Goal: Task Accomplishment & Management: Manage account settings

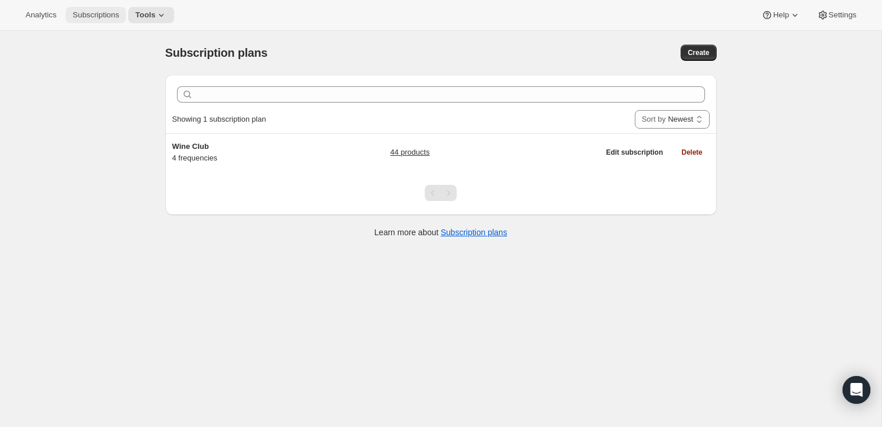
click at [112, 16] on span "Subscriptions" at bounding box center [96, 14] width 46 height 9
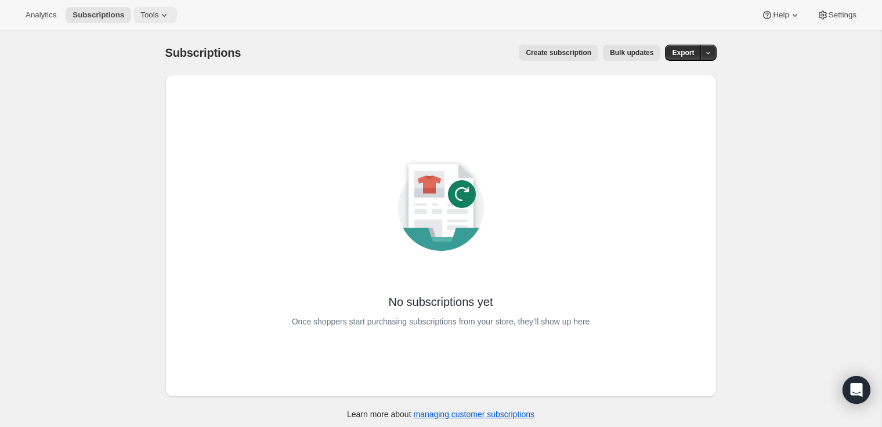
click at [151, 15] on span "Tools" at bounding box center [149, 14] width 18 height 9
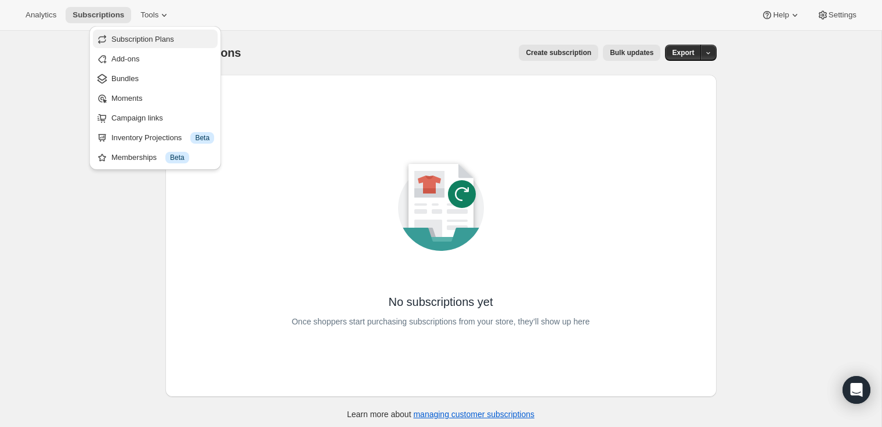
click at [150, 36] on span "Subscription Plans" at bounding box center [142, 39] width 63 height 9
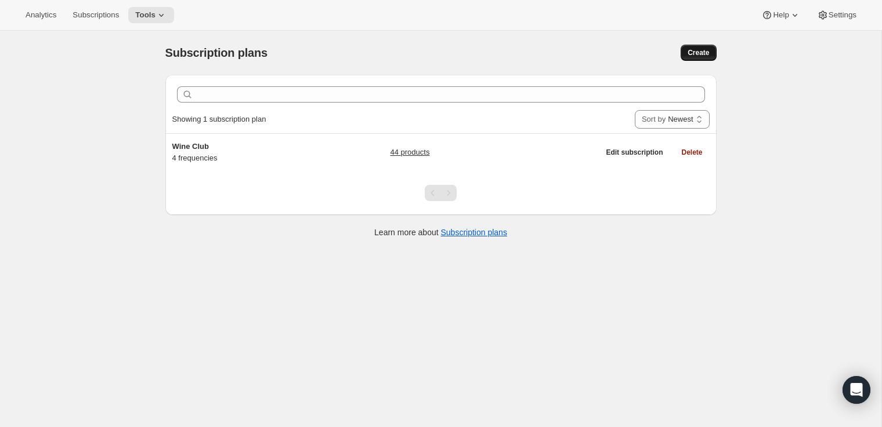
click at [690, 55] on span "Create" at bounding box center [697, 52] width 21 height 9
select select "WEEK"
select select "MONTH"
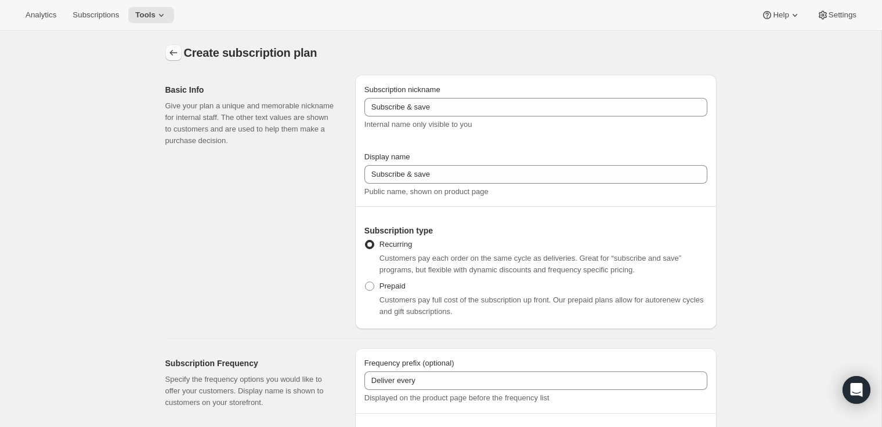
click at [170, 49] on icon "Subscription plans" at bounding box center [174, 53] width 12 height 12
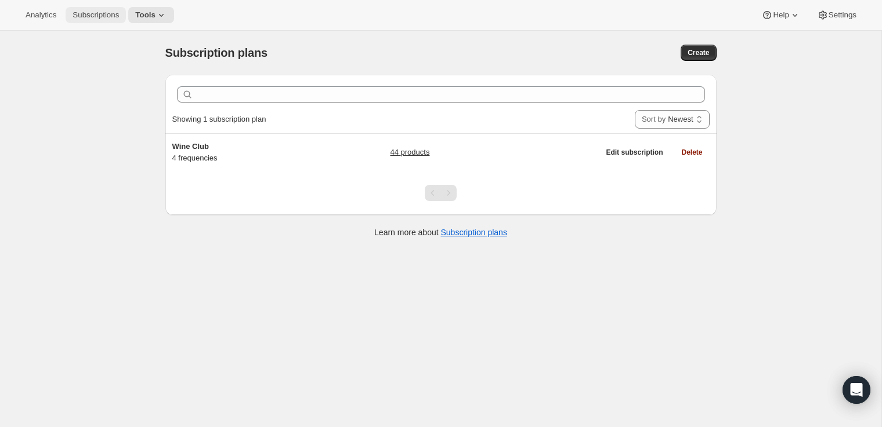
click at [92, 19] on span "Subscriptions" at bounding box center [96, 14] width 46 height 9
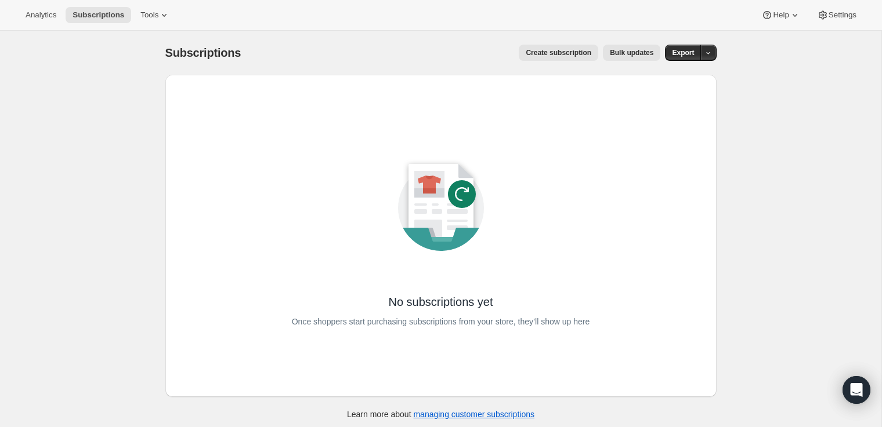
click at [557, 52] on span "Create subscription" at bounding box center [559, 52] width 66 height 9
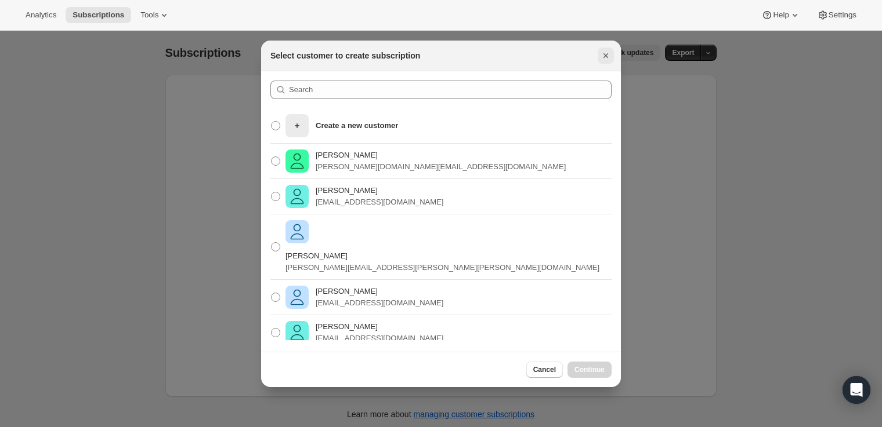
click at [606, 56] on icon "Close" at bounding box center [606, 56] width 12 height 12
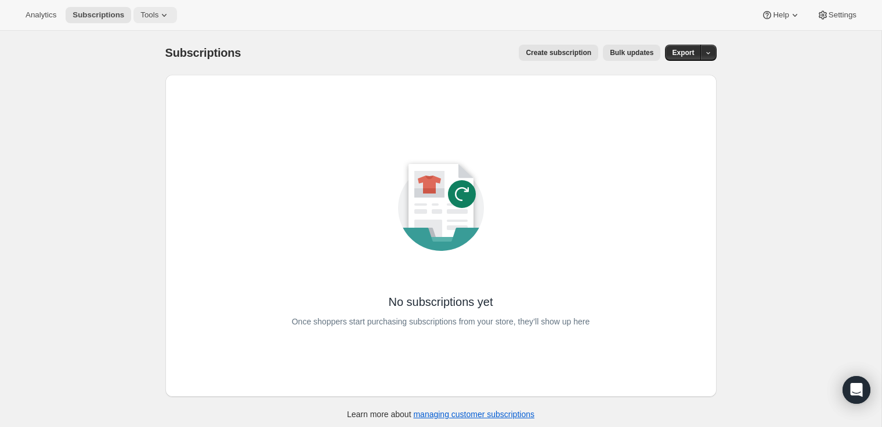
click at [143, 17] on span "Tools" at bounding box center [149, 14] width 18 height 9
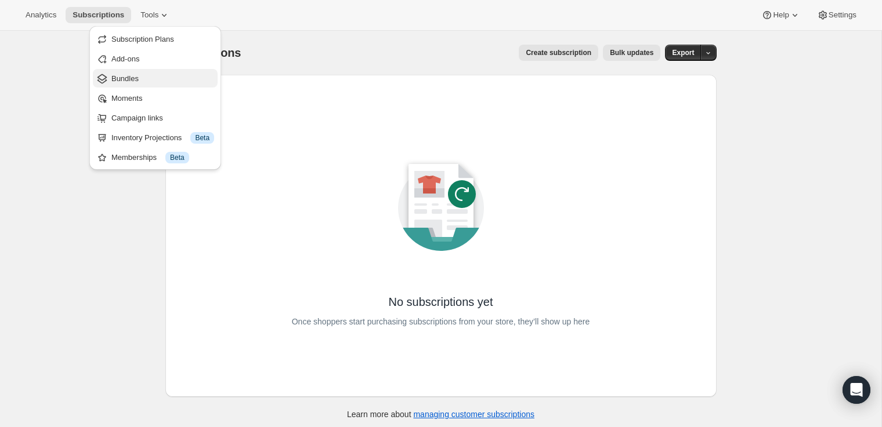
click at [155, 79] on span "Bundles" at bounding box center [162, 79] width 103 height 12
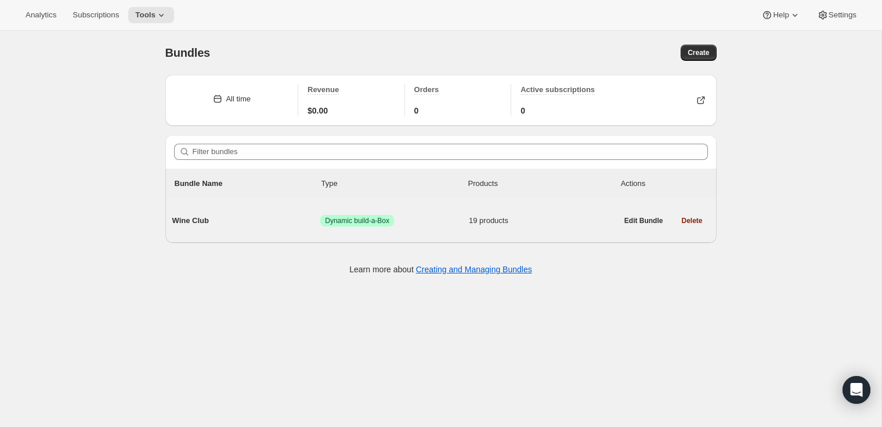
click at [208, 226] on span "Wine Club" at bounding box center [246, 221] width 148 height 12
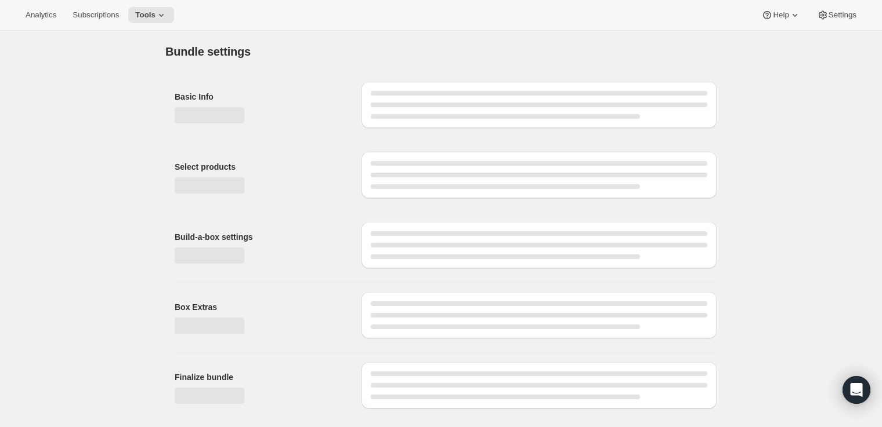
type input "Wine Club"
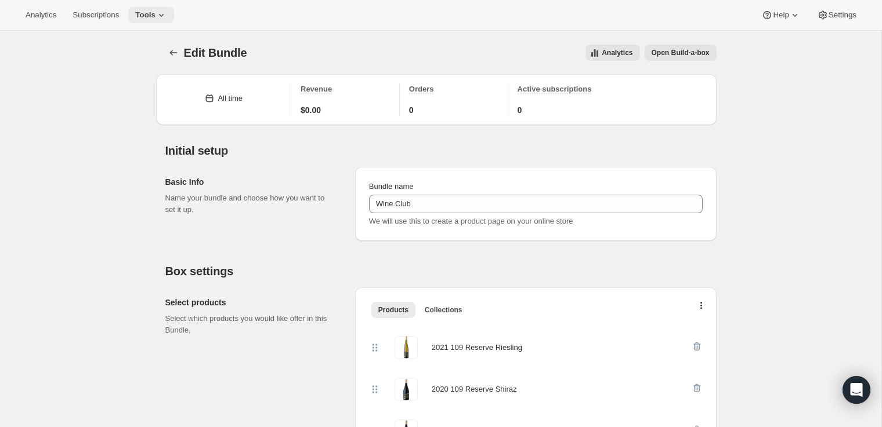
click at [173, 16] on button "Tools" at bounding box center [151, 15] width 46 height 16
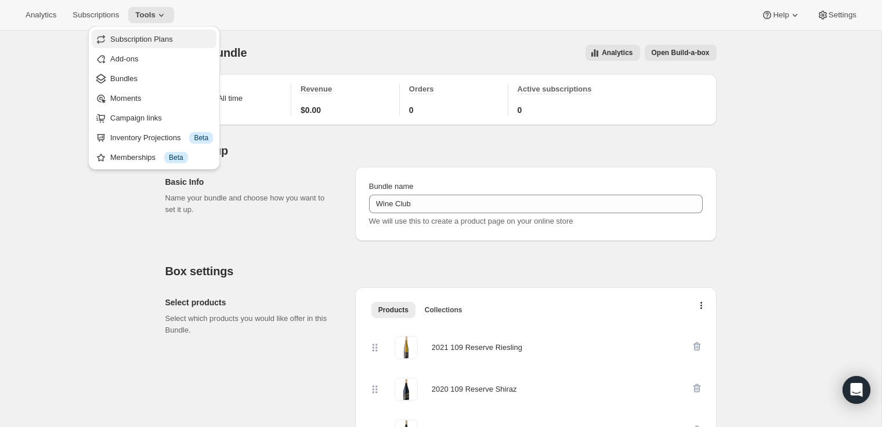
click at [136, 41] on span "Subscription Plans" at bounding box center [141, 39] width 63 height 9
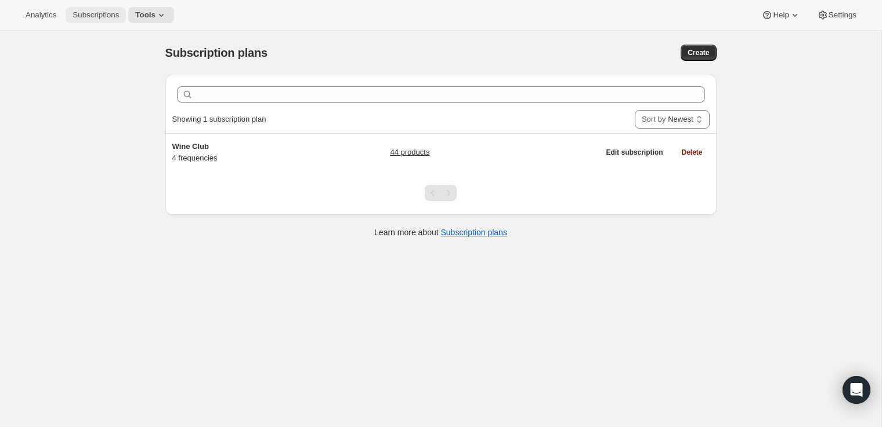
click at [97, 16] on span "Subscriptions" at bounding box center [96, 14] width 46 height 9
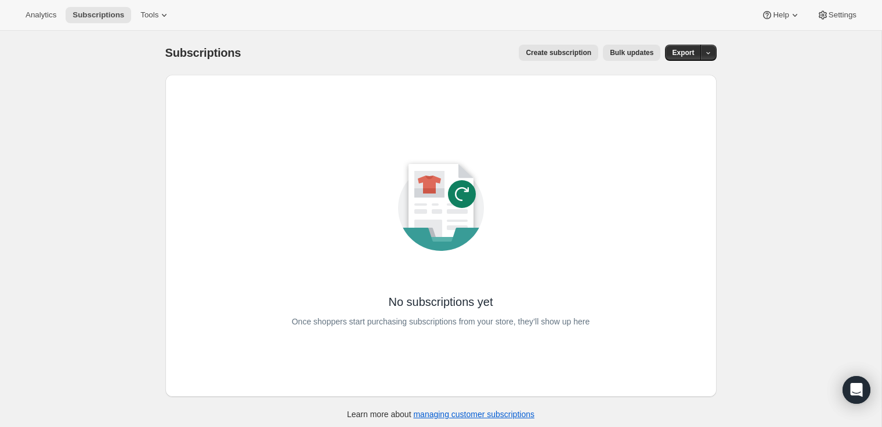
click at [577, 55] on span "Create subscription" at bounding box center [559, 52] width 66 height 9
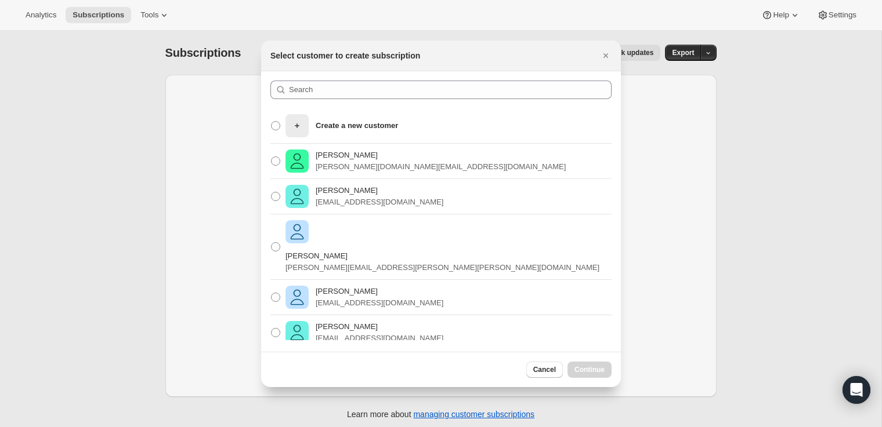
click at [125, 75] on div at bounding box center [441, 213] width 882 height 427
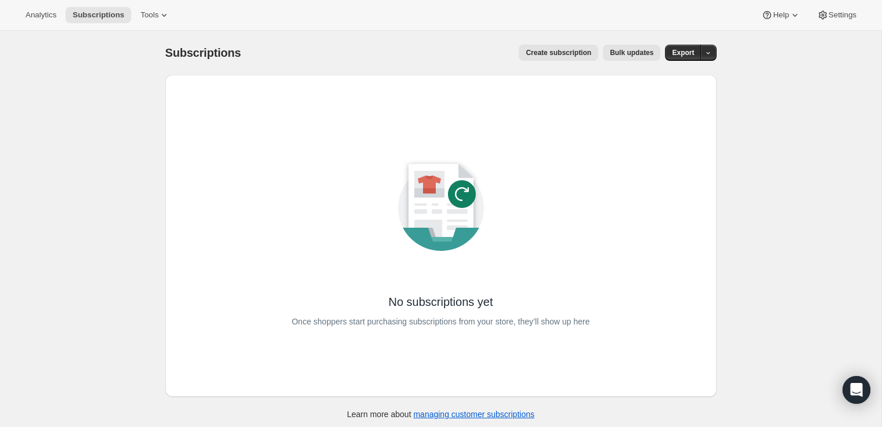
click at [561, 51] on span "Create subscription" at bounding box center [559, 52] width 66 height 9
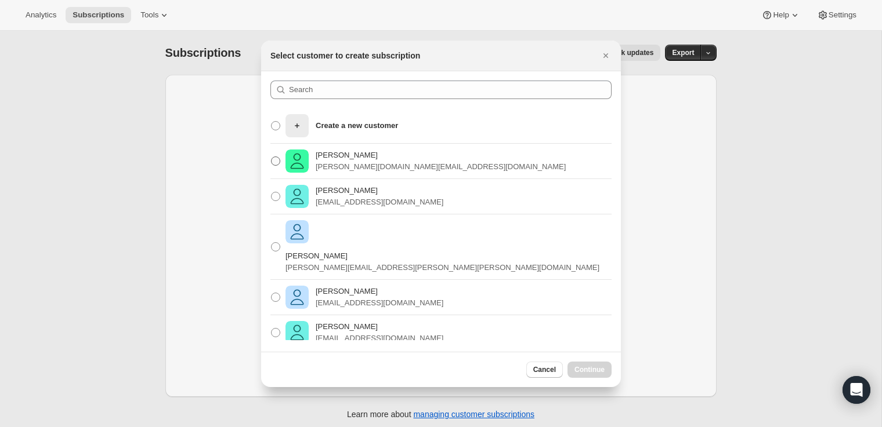
click at [274, 162] on span ":r60:" at bounding box center [275, 161] width 9 height 9
click at [271, 157] on input "[PERSON_NAME] Pink [PERSON_NAME][DOMAIN_NAME][EMAIL_ADDRESS][DOMAIN_NAME]" at bounding box center [271, 157] width 1 height 1
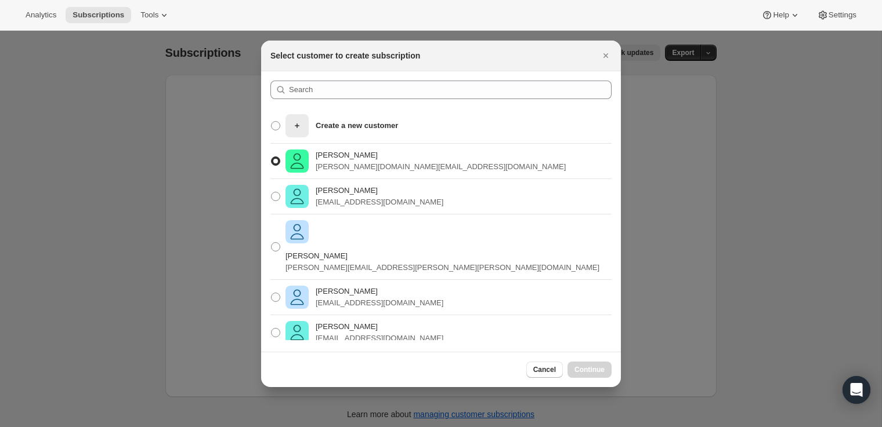
radio input "true"
click at [586, 368] on span "Continue" at bounding box center [589, 369] width 30 height 9
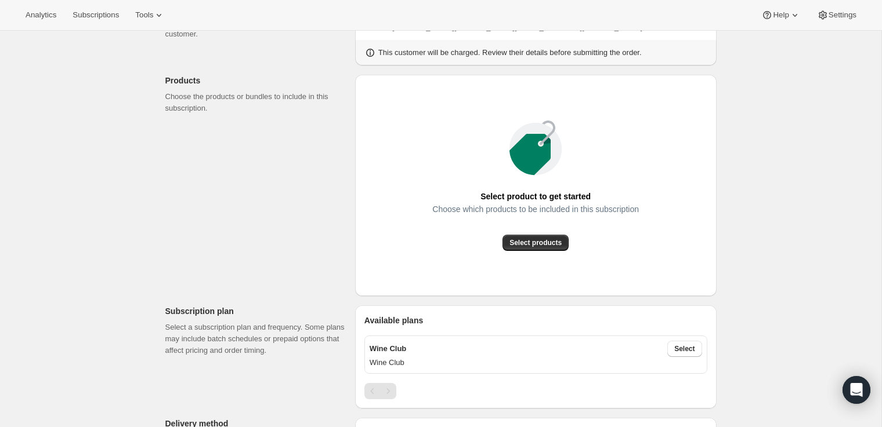
scroll to position [50, 0]
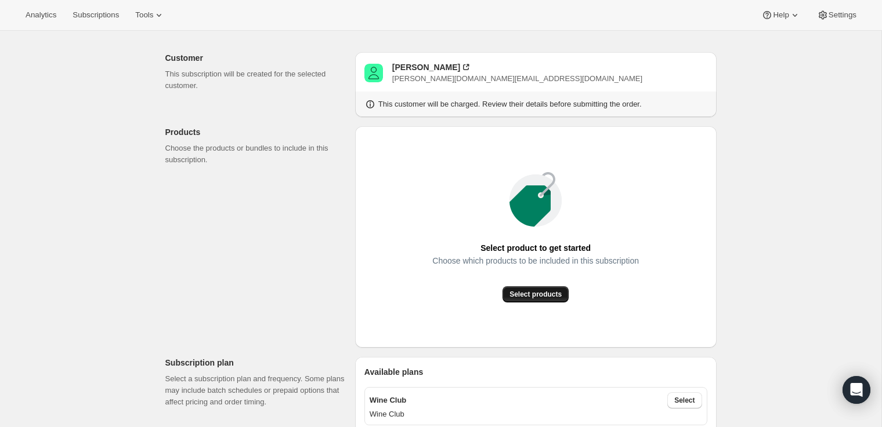
click at [539, 295] on span "Select products" at bounding box center [535, 294] width 52 height 9
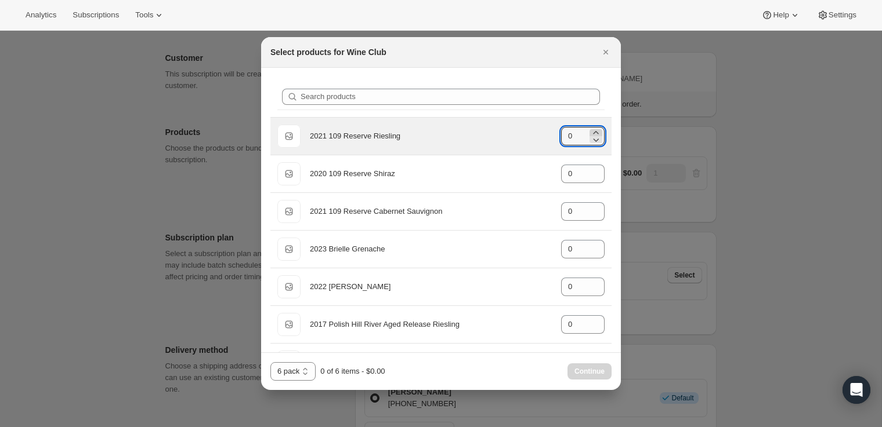
click at [595, 133] on icon ":r80:" at bounding box center [596, 133] width 12 height 12
type input "1"
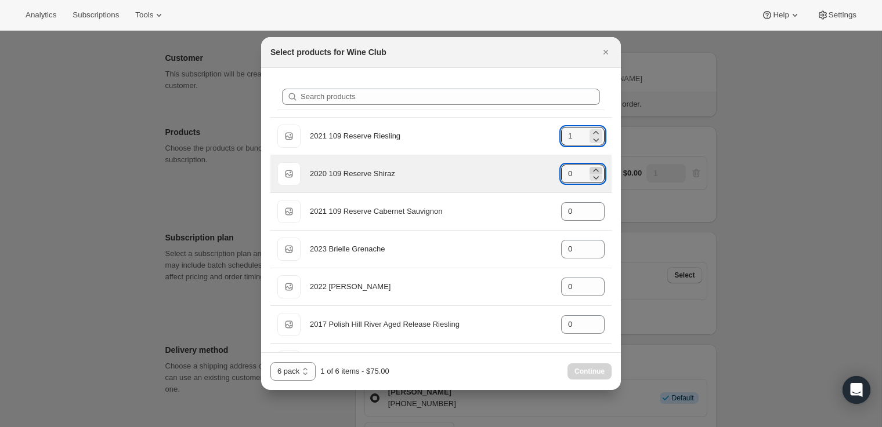
click at [596, 167] on icon ":r80:" at bounding box center [596, 171] width 12 height 12
type input "1"
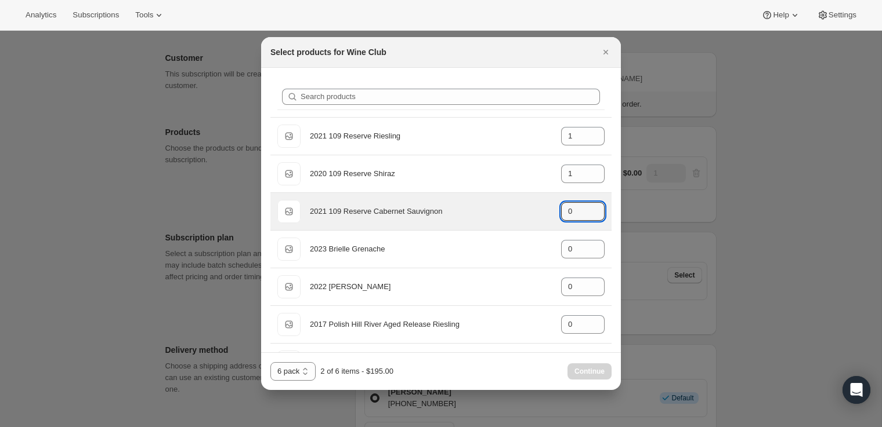
drag, startPoint x: 598, startPoint y: 206, endPoint x: 600, endPoint y: 222, distance: 15.8
click at [598, 206] on icon ":r80:" at bounding box center [596, 208] width 12 height 12
type input "1"
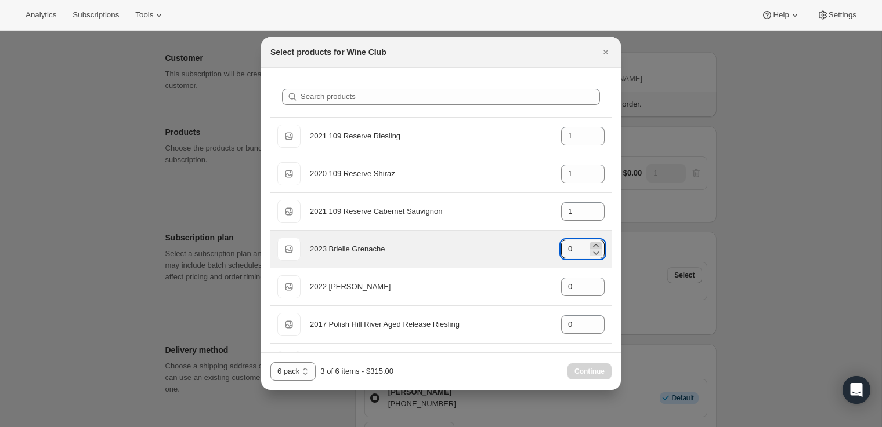
click at [598, 245] on icon ":r80:" at bounding box center [596, 246] width 12 height 12
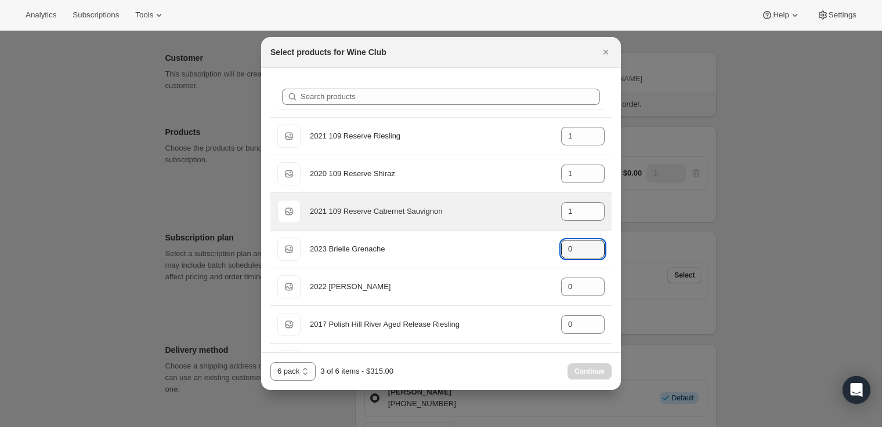
type input "1"
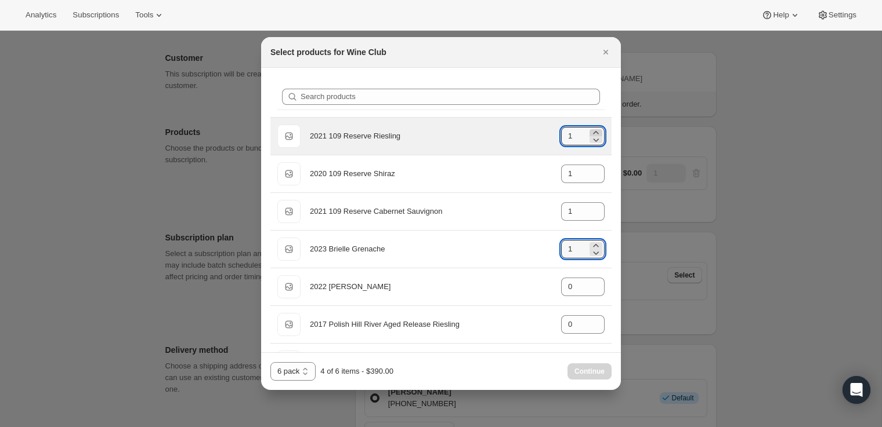
click at [595, 132] on icon ":r80:" at bounding box center [595, 132] width 5 height 3
type input "2"
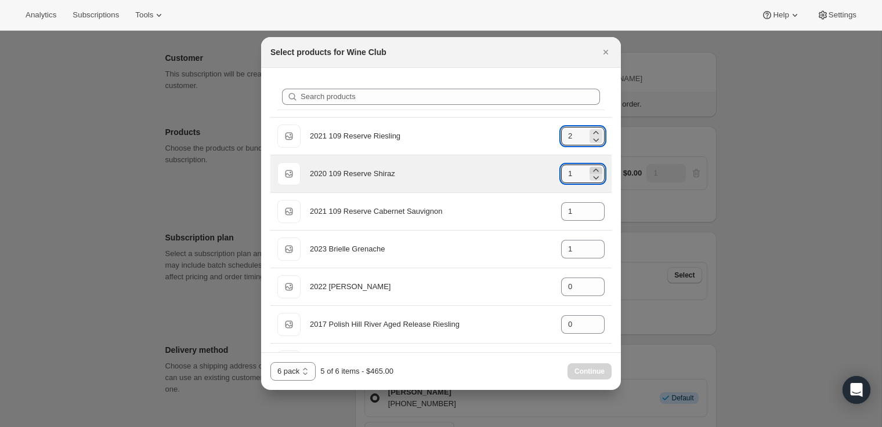
click at [600, 167] on icon ":r80:" at bounding box center [596, 171] width 12 height 12
type input "2"
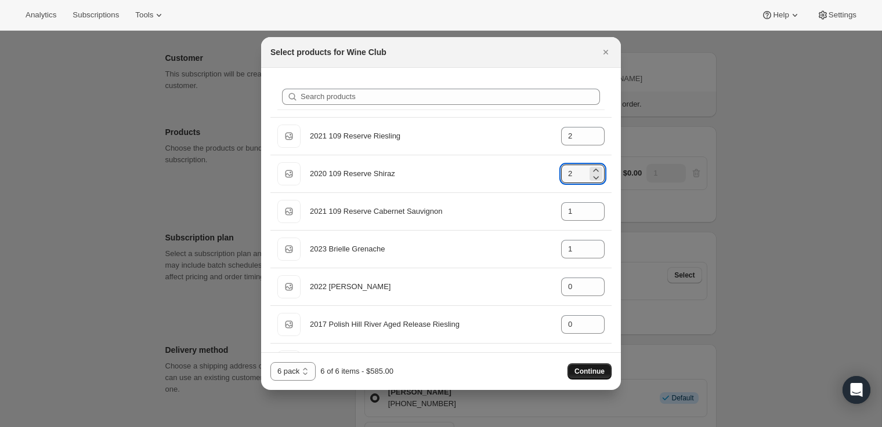
click at [595, 374] on span "Continue" at bounding box center [589, 371] width 30 height 9
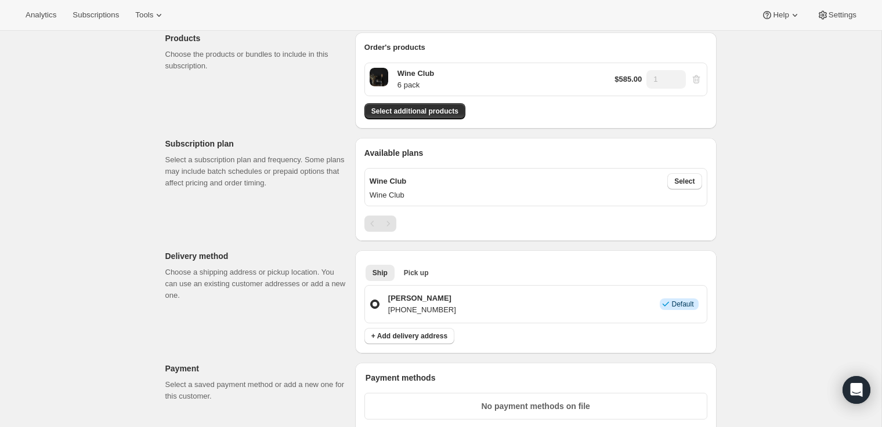
scroll to position [136, 0]
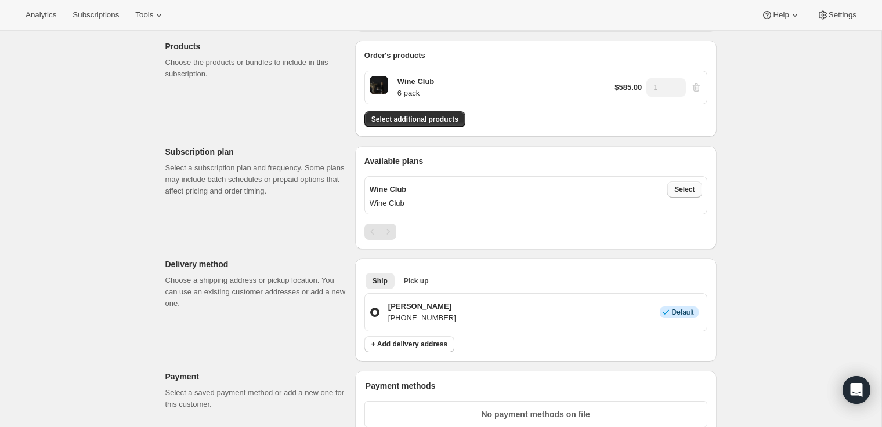
click at [684, 191] on span "Select" at bounding box center [684, 189] width 20 height 9
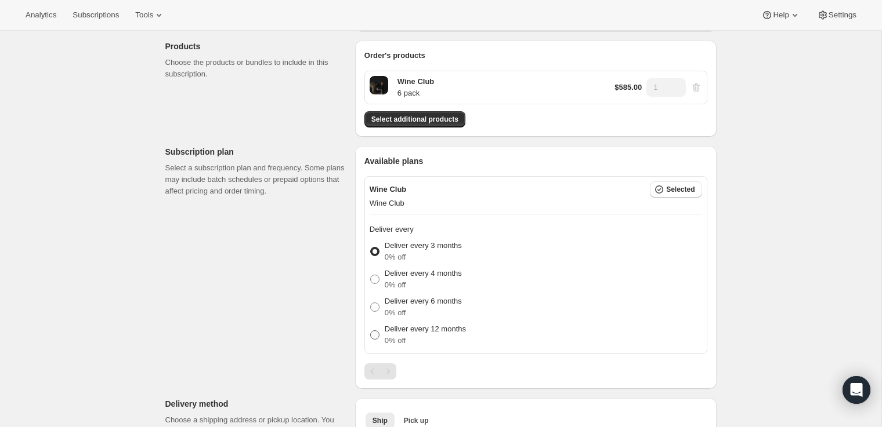
click at [451, 329] on p "Deliver every 12 months" at bounding box center [425, 330] width 81 height 12
click at [371, 331] on input "Deliver every 12 months 0% off" at bounding box center [370, 331] width 1 height 1
radio input "true"
click at [679, 190] on span "Selected" at bounding box center [680, 189] width 28 height 9
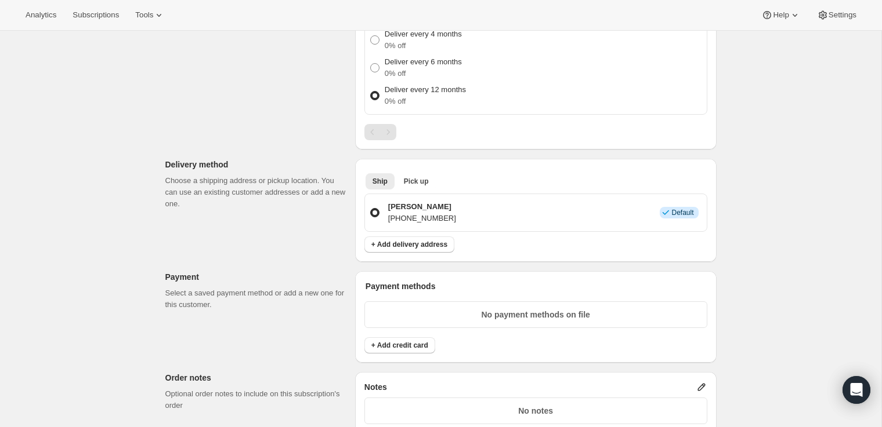
scroll to position [382, 0]
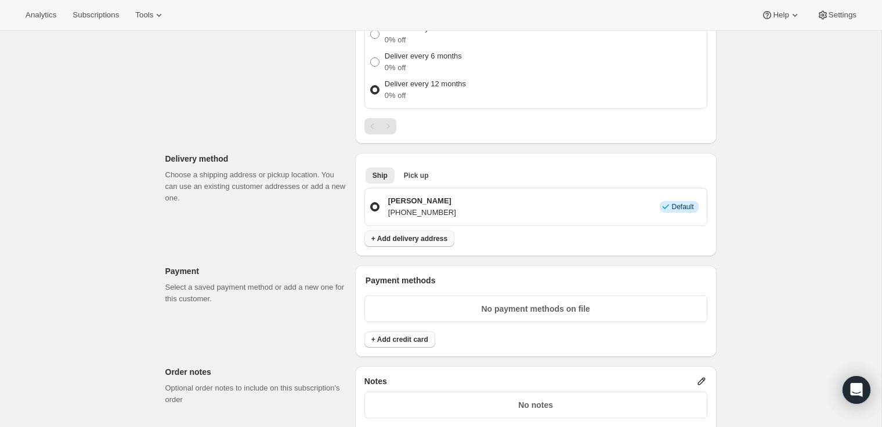
click at [411, 241] on span "+ Add delivery address" at bounding box center [409, 238] width 76 height 9
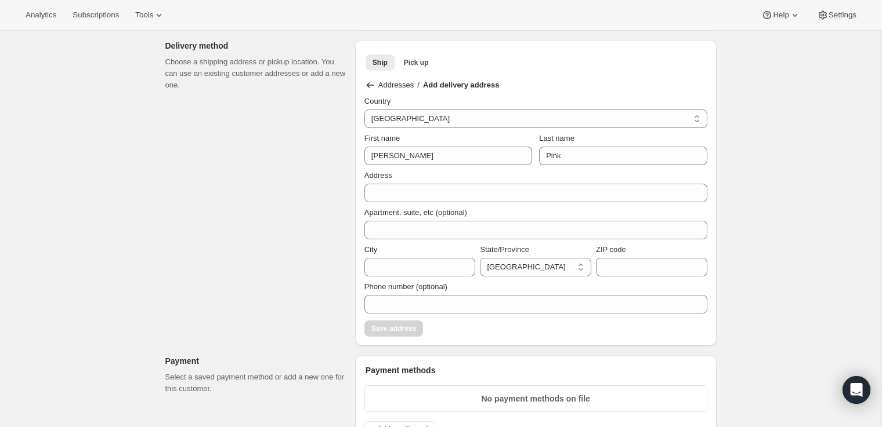
scroll to position [498, 0]
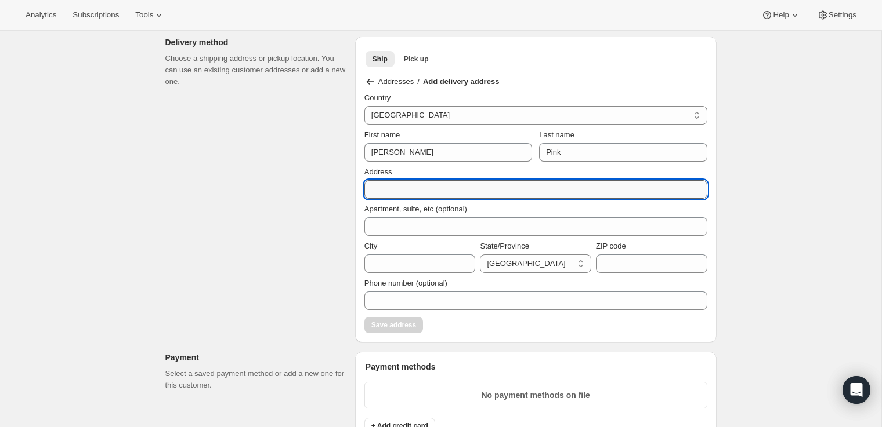
click at [392, 193] on input "Address" at bounding box center [535, 189] width 343 height 19
type input "[STREET_ADDRESS][PERSON_NAME]"
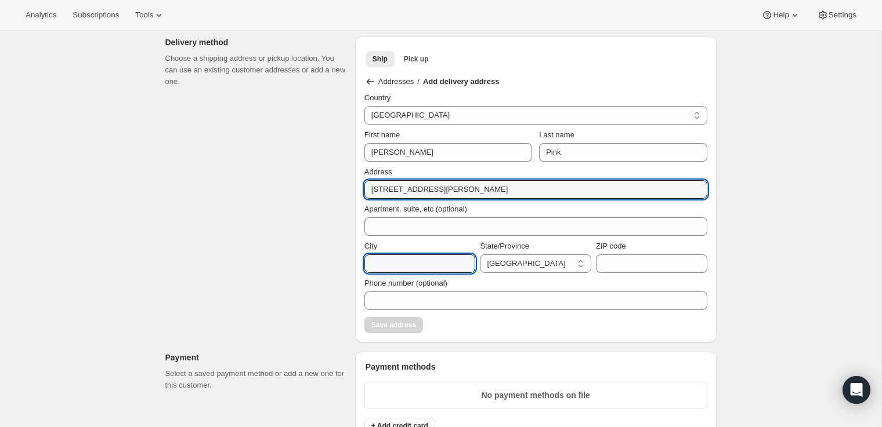
type input "Cowaramup"
select select "WA"
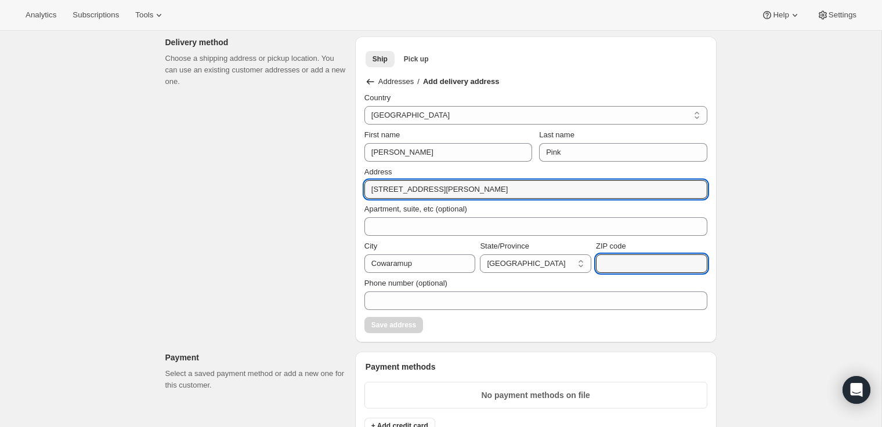
type input "6284"
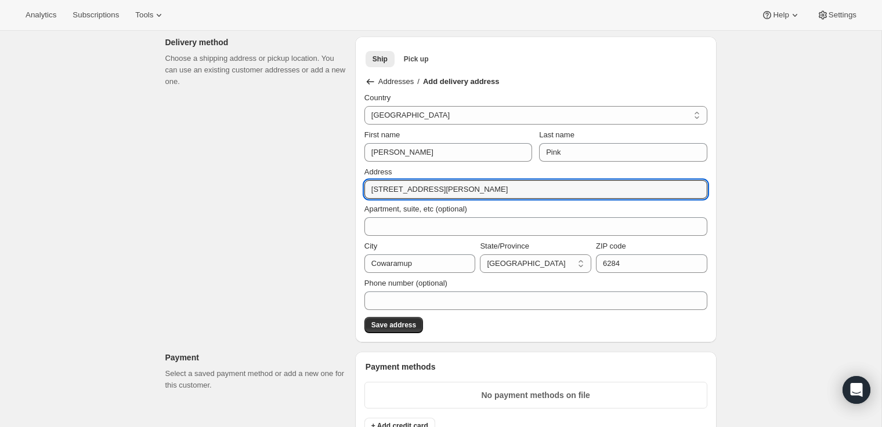
scroll to position [502, 0]
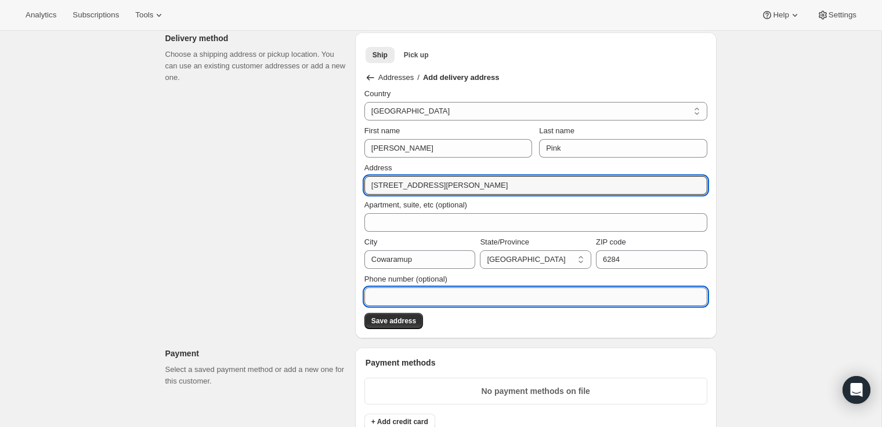
click at [437, 289] on input "Phone number (optional)" at bounding box center [535, 297] width 343 height 19
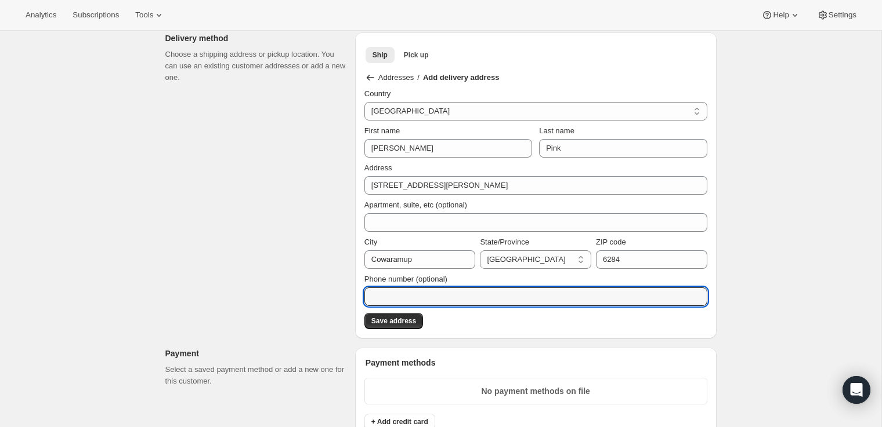
type input "0408914836"
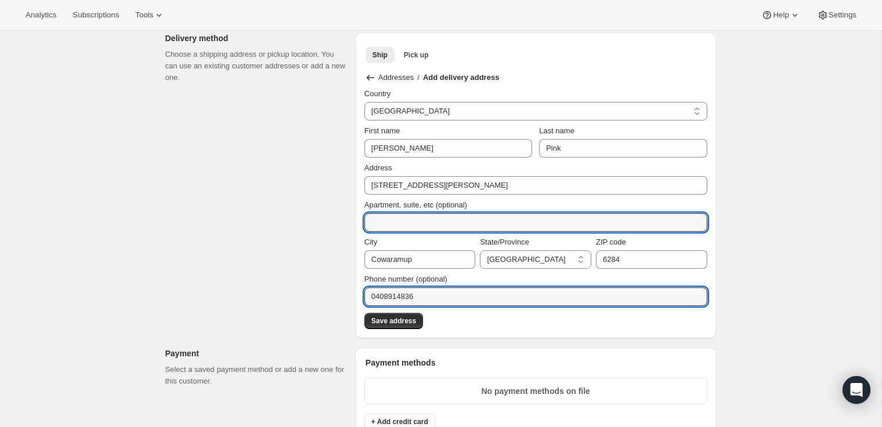
type input "[STREET_ADDRESS]"
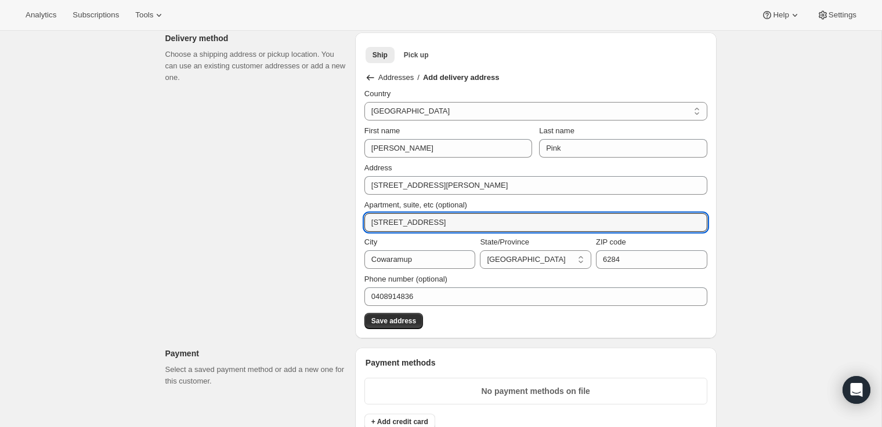
drag, startPoint x: 461, startPoint y: 222, endPoint x: 354, endPoint y: 222, distance: 106.7
click at [354, 222] on div "Customer This subscription will be created for the selected customer. [PERSON_N…" at bounding box center [436, 307] width 560 height 1469
click at [400, 324] on span "Save address" at bounding box center [393, 321] width 45 height 9
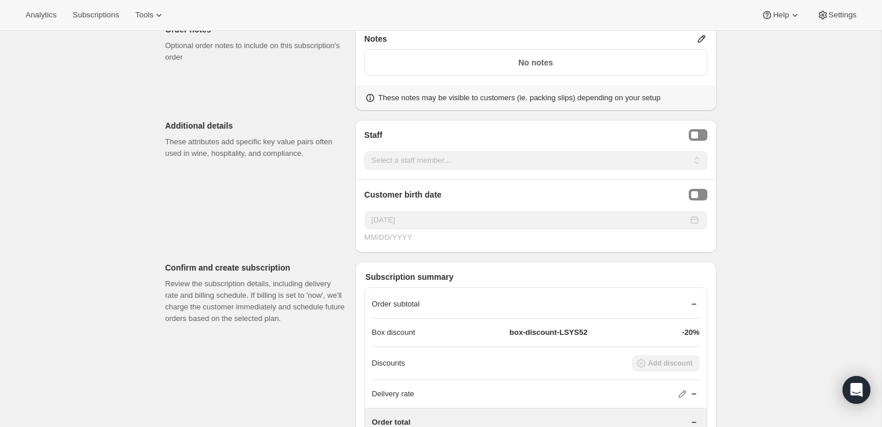
scroll to position [780, 0]
click at [695, 138] on button "Staff Selector" at bounding box center [698, 135] width 19 height 12
click at [615, 162] on select "Select a staff member... [PERSON_NAME]" at bounding box center [535, 160] width 343 height 19
select select "associate-0"
click at [364, 151] on select "Select a staff member... [PERSON_NAME]" at bounding box center [535, 160] width 343 height 19
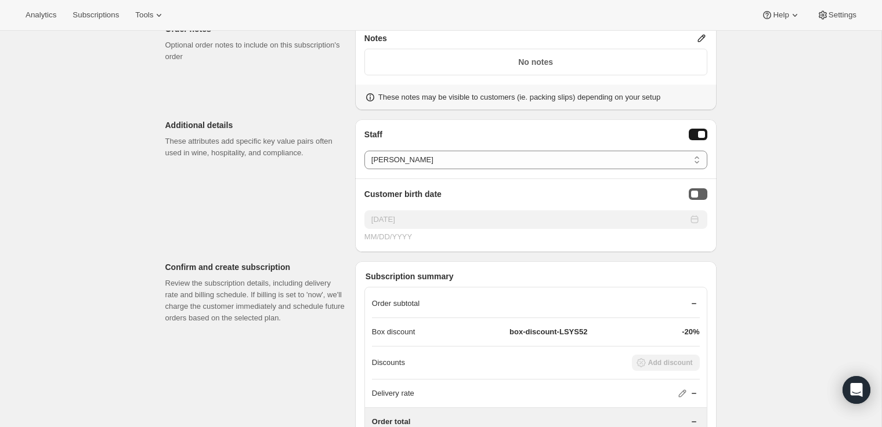
click at [697, 196] on button "Birthday Selector" at bounding box center [698, 195] width 19 height 12
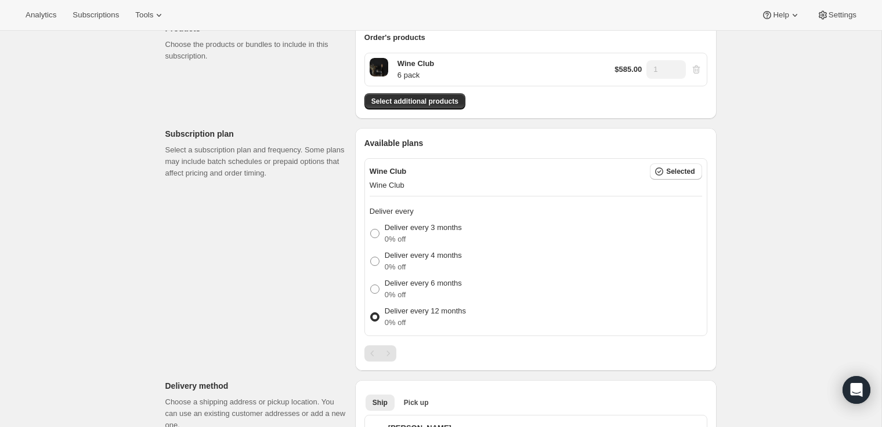
scroll to position [153, 0]
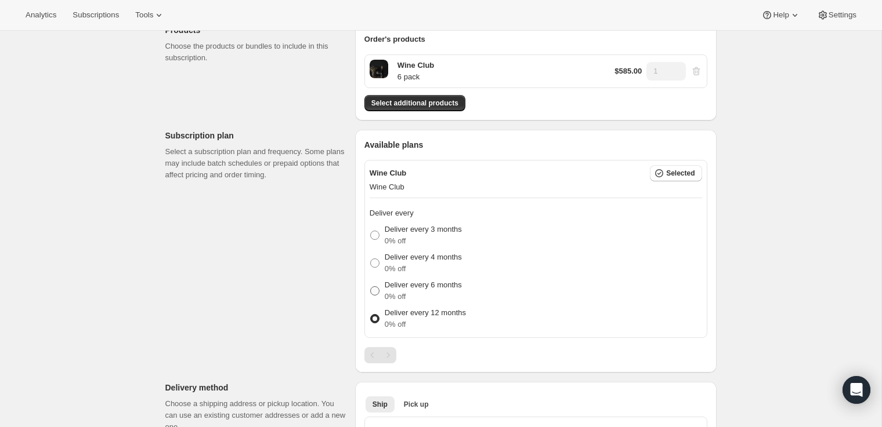
click at [378, 289] on span at bounding box center [374, 291] width 9 height 9
click at [371, 287] on input "Deliver every 6 months 0% off" at bounding box center [370, 287] width 1 height 1
radio input "true"
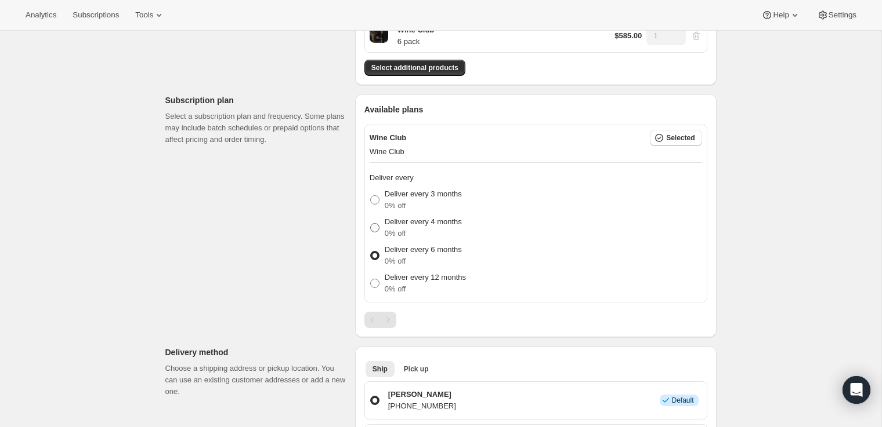
scroll to position [190, 0]
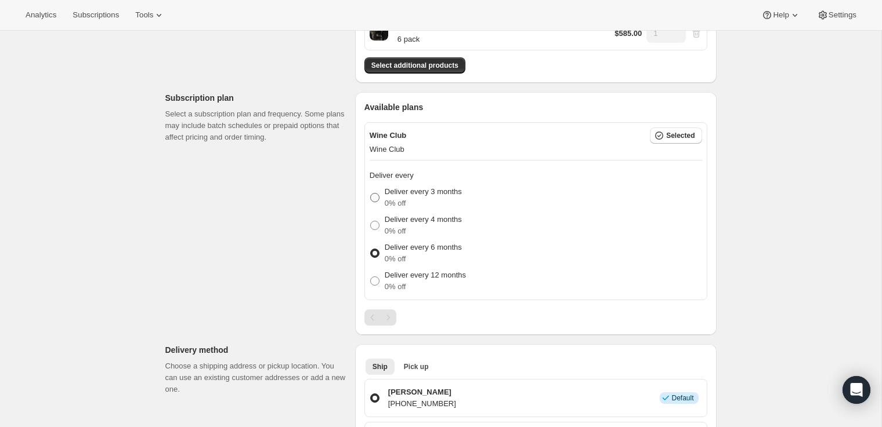
click at [375, 198] on span at bounding box center [374, 197] width 9 height 9
click at [371, 194] on input "Deliver every 3 months 0% off" at bounding box center [370, 193] width 1 height 1
radio input "true"
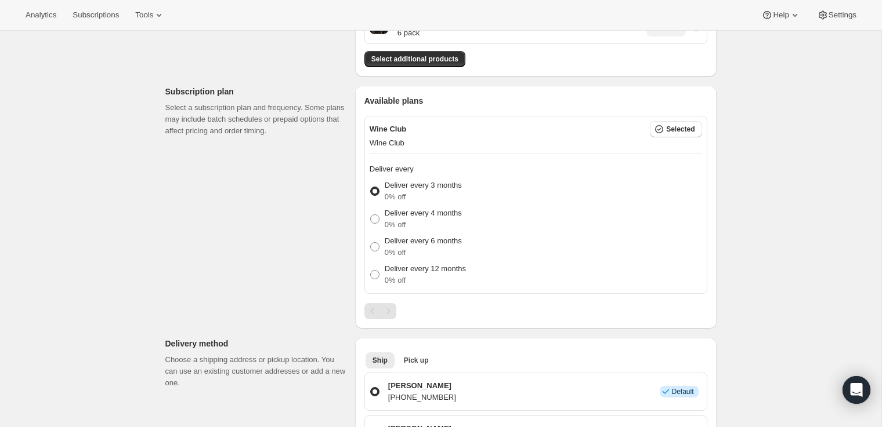
scroll to position [0, 0]
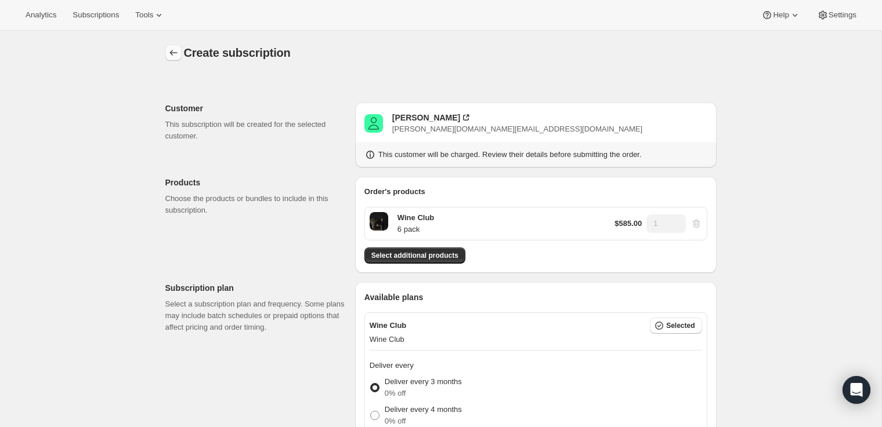
click at [175, 53] on icon "button" at bounding box center [174, 53] width 12 height 12
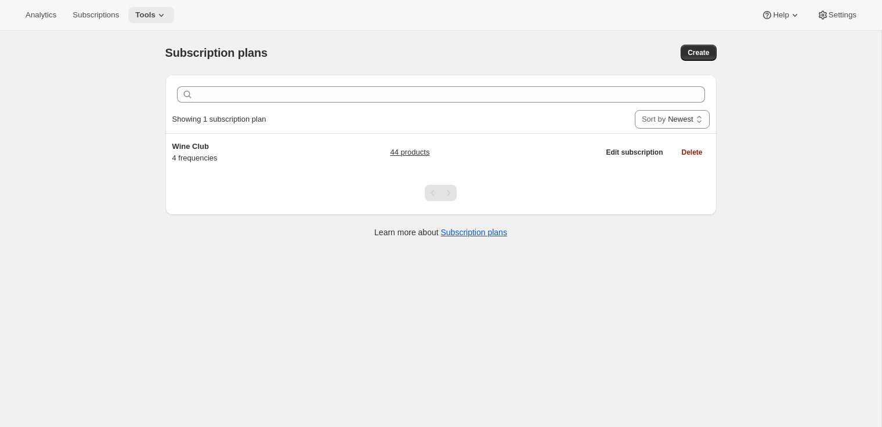
click at [167, 16] on icon at bounding box center [161, 15] width 12 height 12
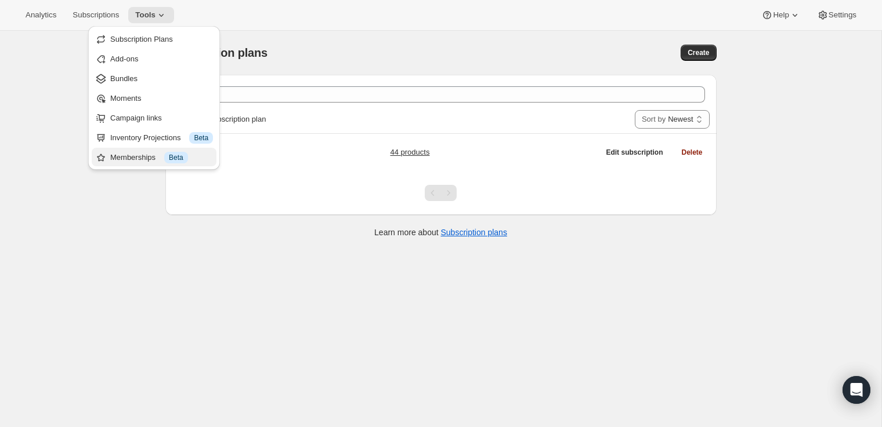
click at [132, 157] on div "Memberships Info Beta" at bounding box center [161, 158] width 103 height 12
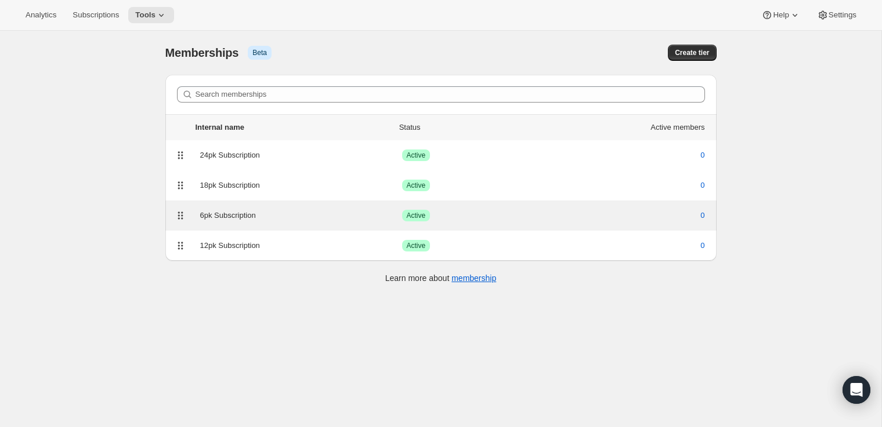
click at [231, 217] on div "6pk Subscription" at bounding box center [301, 216] width 202 height 12
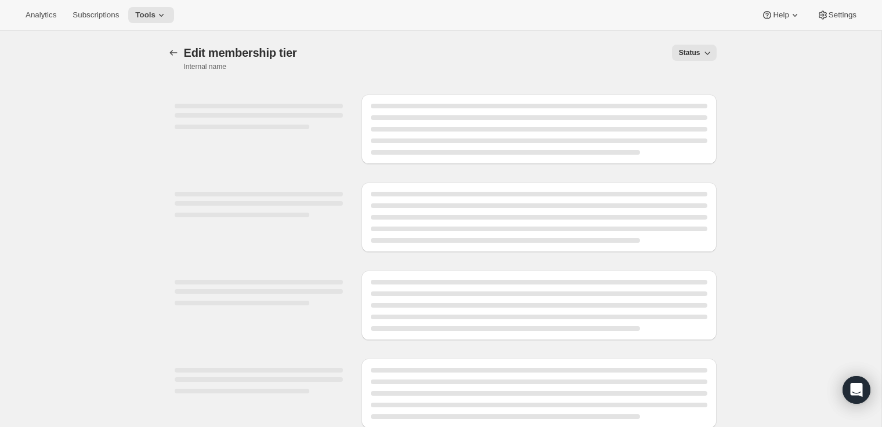
select select "variants"
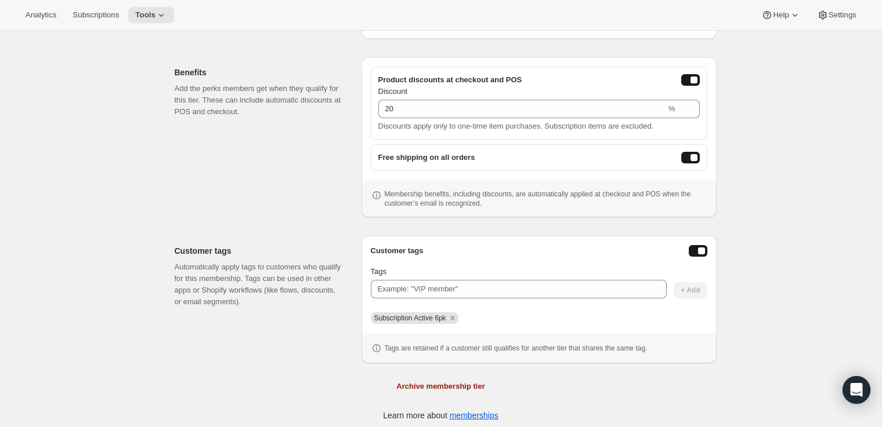
scroll to position [338, 0]
